Goal: Task Accomplishment & Management: Use online tool/utility

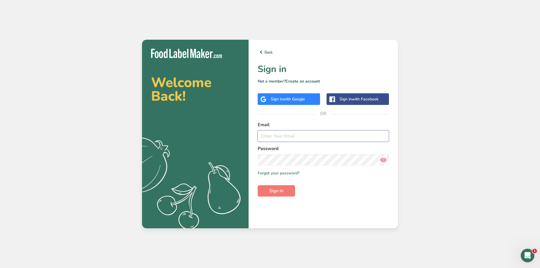
drag, startPoint x: 282, startPoint y: 129, endPoint x: 272, endPoint y: 134, distance: 11.2
paste input "[EMAIL_ADDRESS][DOMAIN_NAME]"
type input "[EMAIL_ADDRESS][DOMAIN_NAME]"
click at [285, 193] on button "Sign in" at bounding box center [276, 190] width 37 height 11
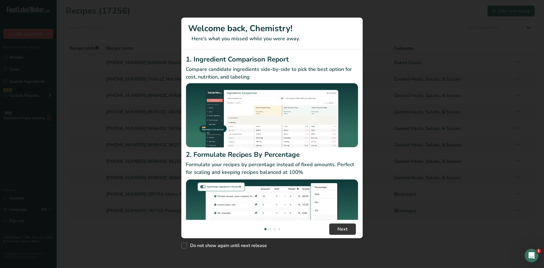
click at [35, 83] on div "New Features" at bounding box center [272, 134] width 544 height 268
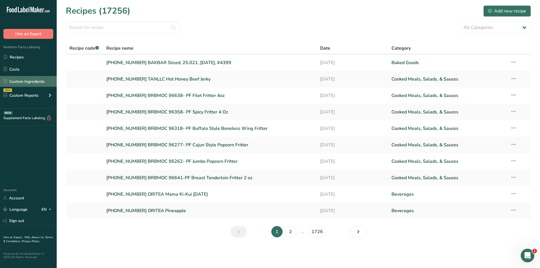
click at [14, 78] on link "Custom Ingredients" at bounding box center [28, 81] width 57 height 11
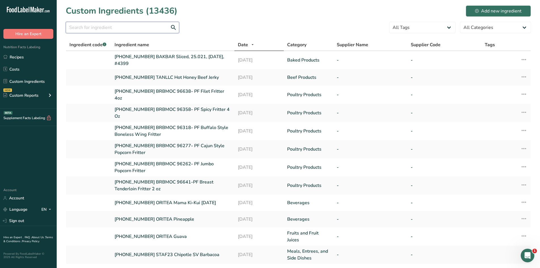
click at [133, 30] on input "text" at bounding box center [122, 27] width 113 height 11
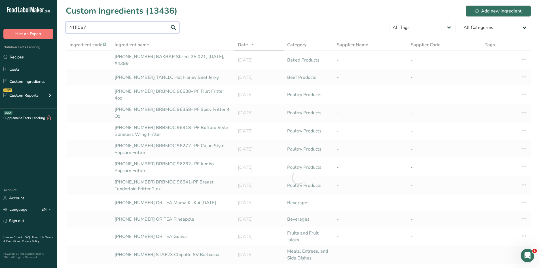
type input "415067"
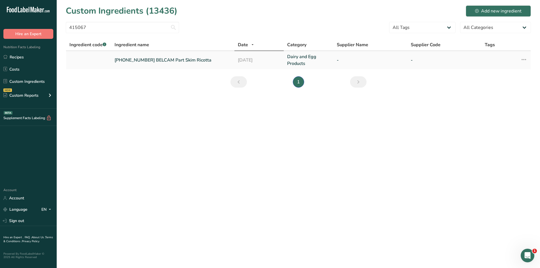
click at [177, 60] on link "[PHONE_NUMBER] BELCAM Part Skim Ricotta" at bounding box center [172, 60] width 116 height 7
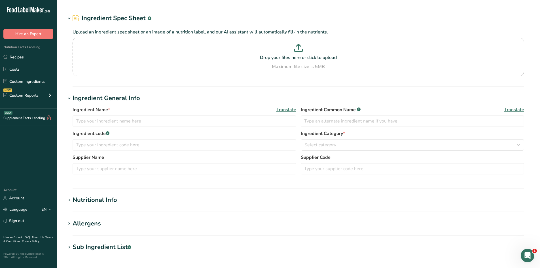
type input "[PHONE_NUMBER] BELCAM Part Skim Ricotta"
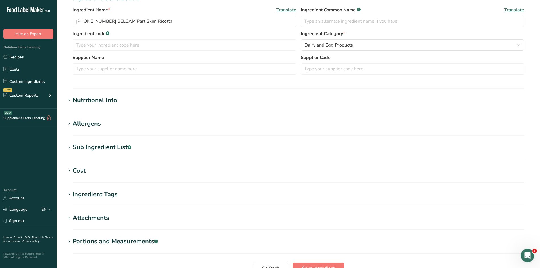
scroll to position [113, 0]
click at [115, 101] on div "Nutritional Info" at bounding box center [95, 99] width 44 height 9
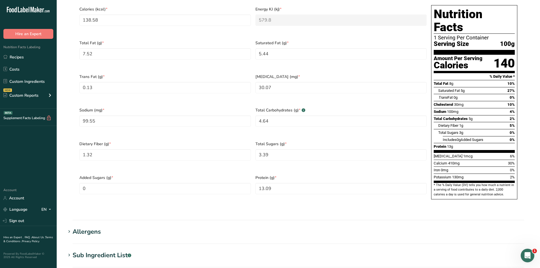
scroll to position [283, 0]
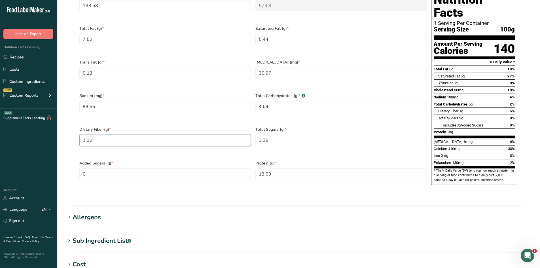
drag, startPoint x: 101, startPoint y: 130, endPoint x: 81, endPoint y: 132, distance: 19.7
click at [81, 135] on Fiber "1.32" at bounding box center [164, 140] width 171 height 11
click at [93, 135] on Fiber "1.32" at bounding box center [164, 140] width 171 height 11
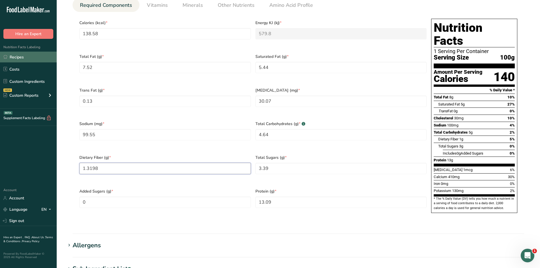
scroll to position [255, 0]
type Fiber "1.3198"
click at [32, 61] on link "Recipes" at bounding box center [28, 57] width 57 height 11
